Goal: Obtain resource: Download file/media

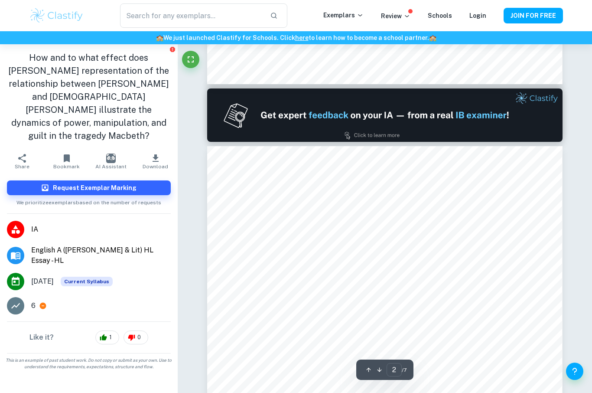
scroll to position [425, 0]
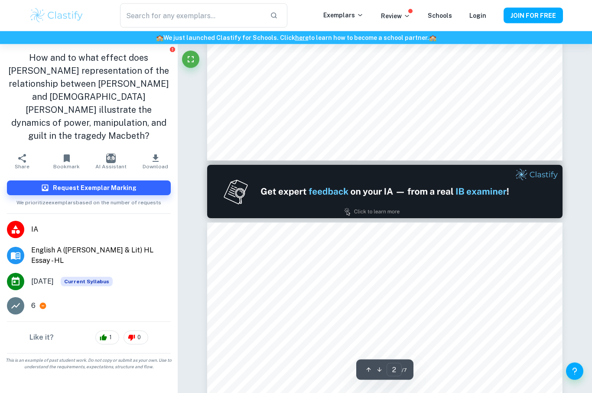
type input "1"
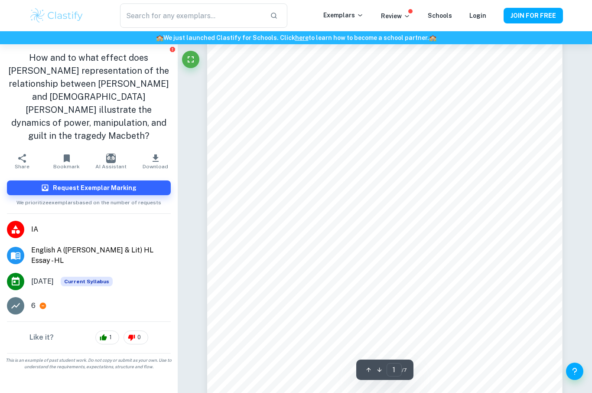
scroll to position [77, 0]
click at [154, 154] on icon "button" at bounding box center [156, 157] width 6 height 7
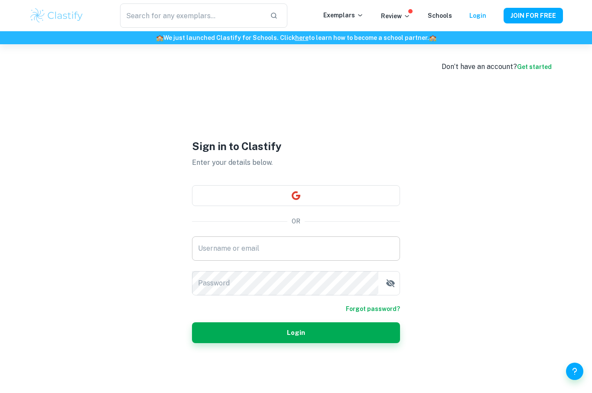
click at [339, 260] on input "Username or email" at bounding box center [296, 248] width 208 height 24
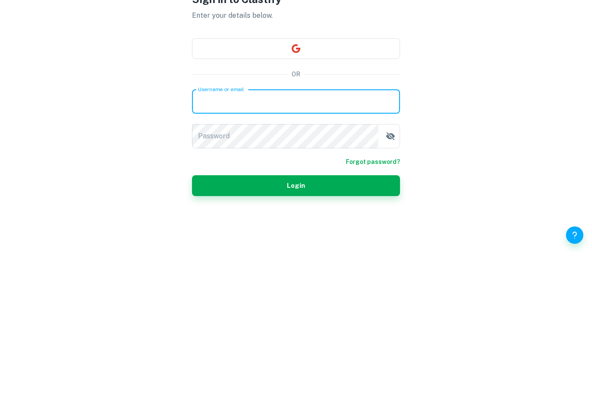
type input "[PERSON_NAME][EMAIL_ADDRESS][DOMAIN_NAME]"
click at [296, 311] on button "Login" at bounding box center [296, 321] width 208 height 21
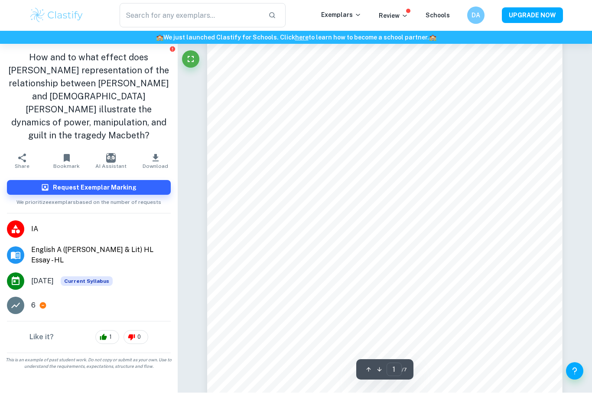
scroll to position [49, 0]
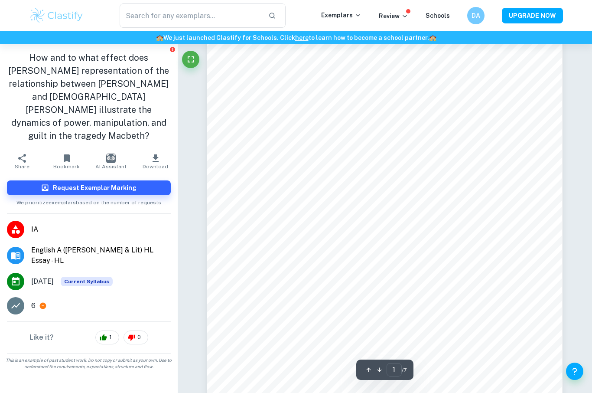
click at [147, 149] on button "Download" at bounding box center [155, 161] width 44 height 24
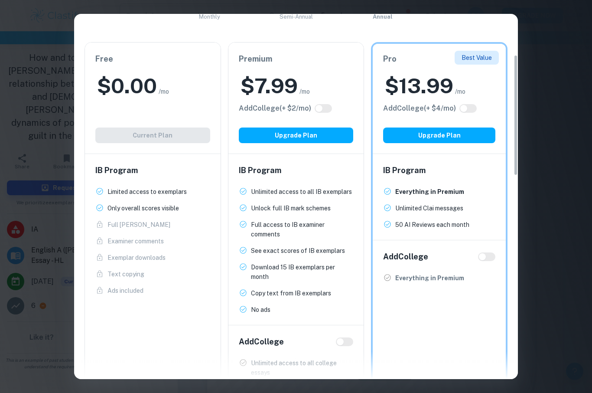
scroll to position [123, 0]
click at [178, 107] on div "Free $ 0.00 /mo Add College (+ $ 2 /mo) Current Plan" at bounding box center [153, 97] width 136 height 111
click at [186, 106] on div "Free $ 0.00 /mo Add College (+ $ 2 /mo) Current Plan" at bounding box center [153, 97] width 136 height 111
click at [185, 106] on div "Free $ 0.00 /mo Add College (+ $ 2 /mo) Current Plan" at bounding box center [153, 97] width 136 height 111
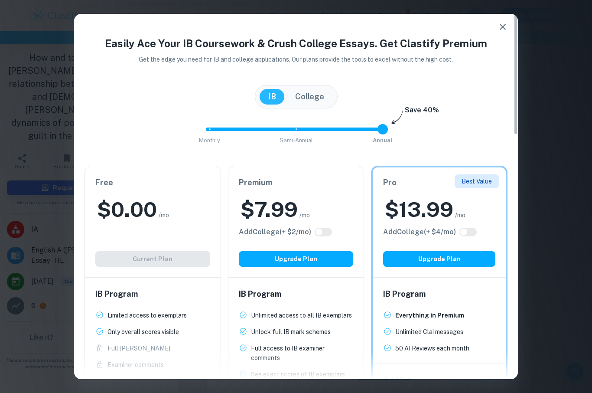
scroll to position [0, 0]
click at [533, 117] on div "Easily Ace Your IB Coursework & Crush College Essays. Get Clastify Premium Get …" at bounding box center [296, 196] width 592 height 393
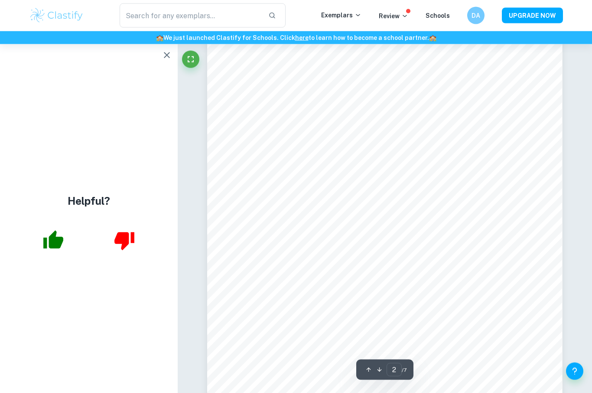
scroll to position [626, 0]
type input "1"
